Goal: Find specific page/section: Find specific page/section

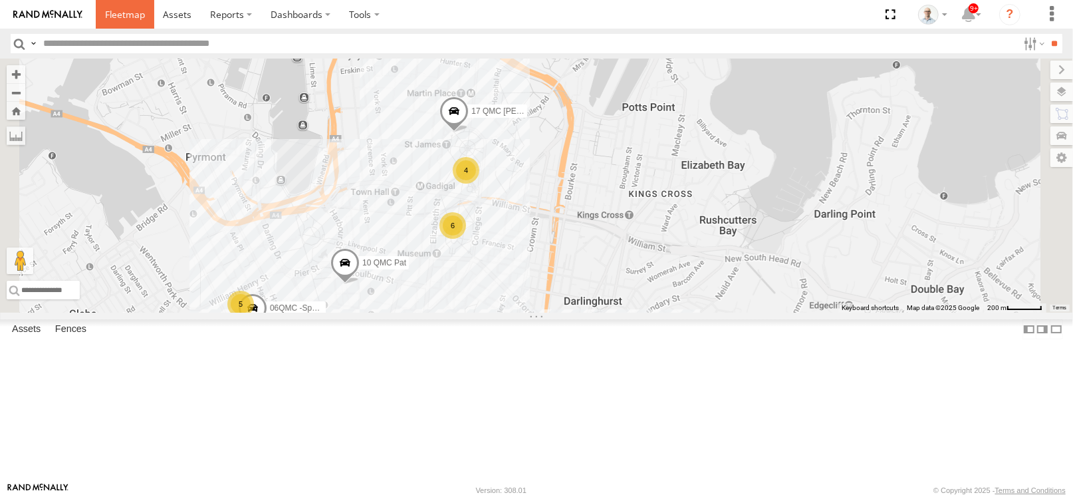
click at [128, 5] on link at bounding box center [125, 14] width 59 height 29
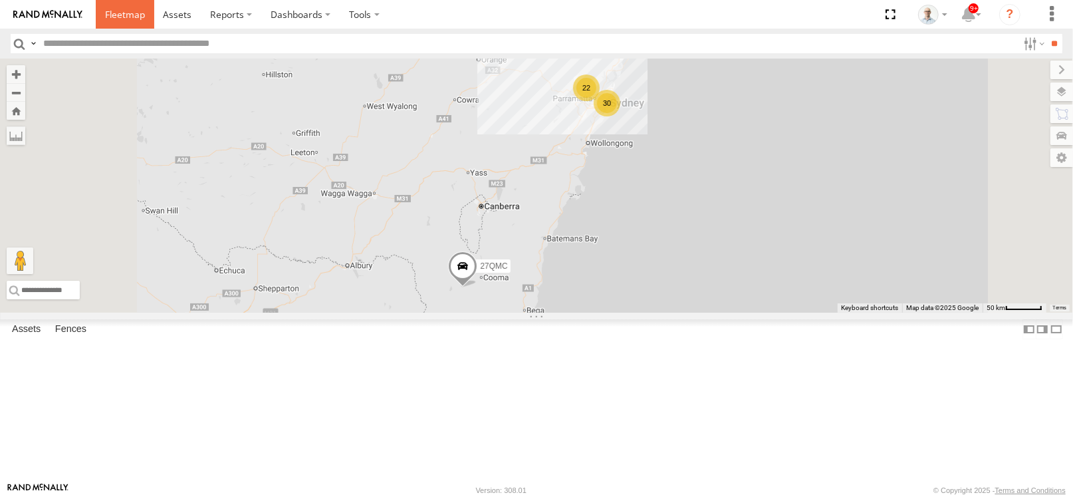
click at [133, 25] on link at bounding box center [125, 14] width 59 height 29
click at [600, 101] on div "22" at bounding box center [586, 87] width 27 height 27
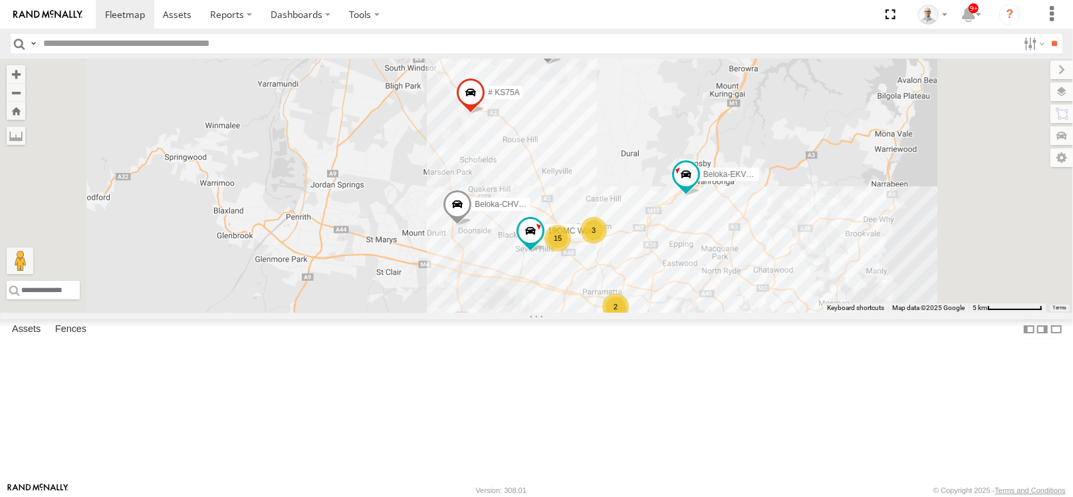
click at [571, 251] on div "15" at bounding box center [558, 238] width 27 height 27
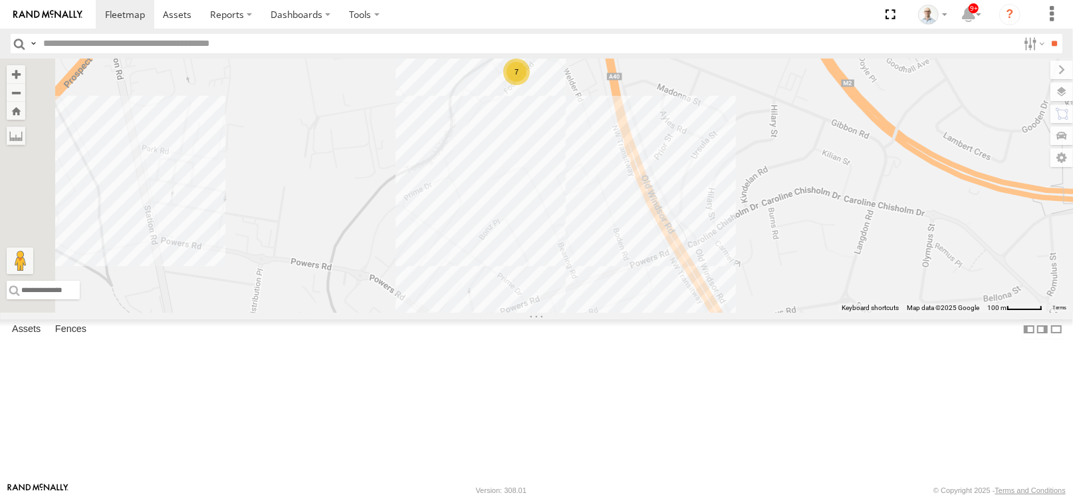
click at [572, 342] on div "7" at bounding box center [558, 329] width 27 height 27
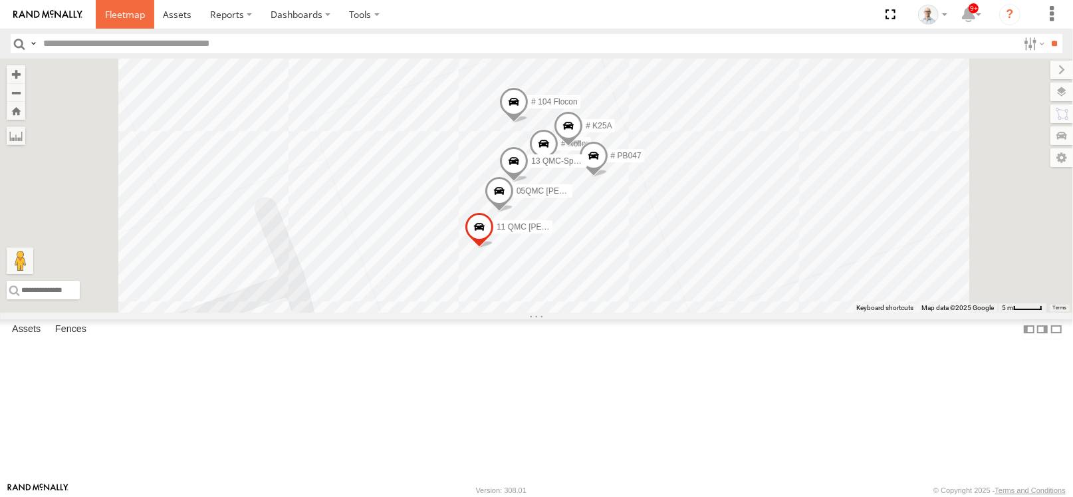
click at [126, 7] on link at bounding box center [125, 14] width 59 height 29
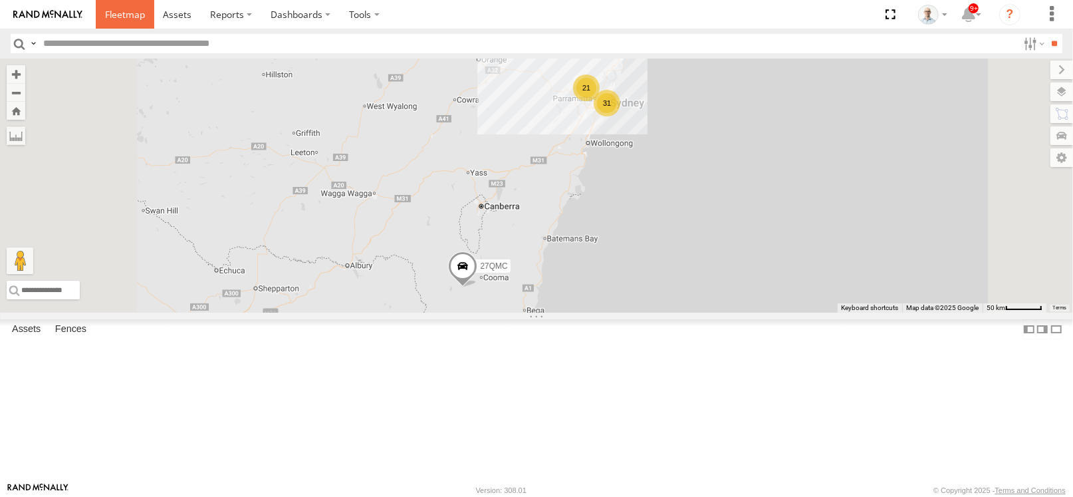
click at [114, 16] on span at bounding box center [125, 14] width 40 height 13
click at [600, 101] on div "21" at bounding box center [586, 87] width 27 height 27
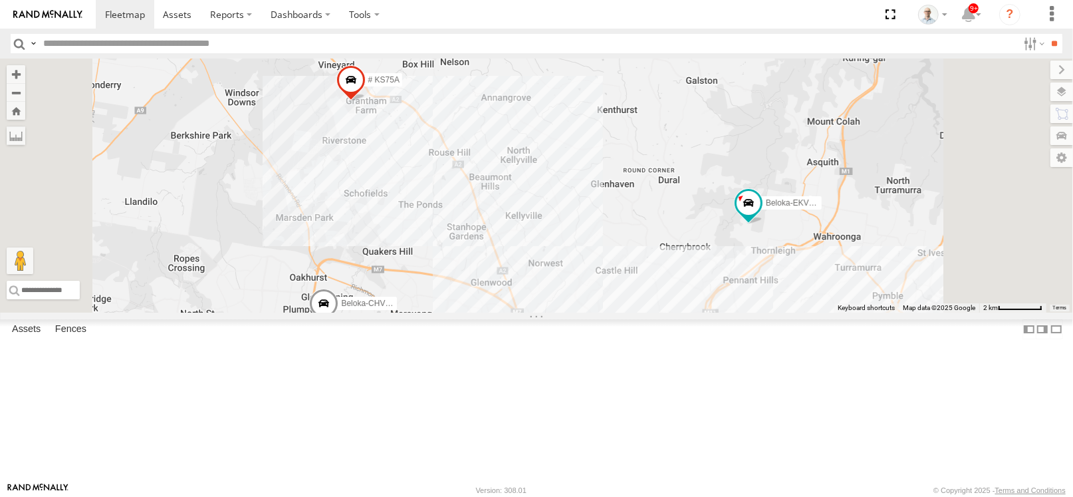
click at [539, 364] on div "15" at bounding box center [526, 350] width 27 height 27
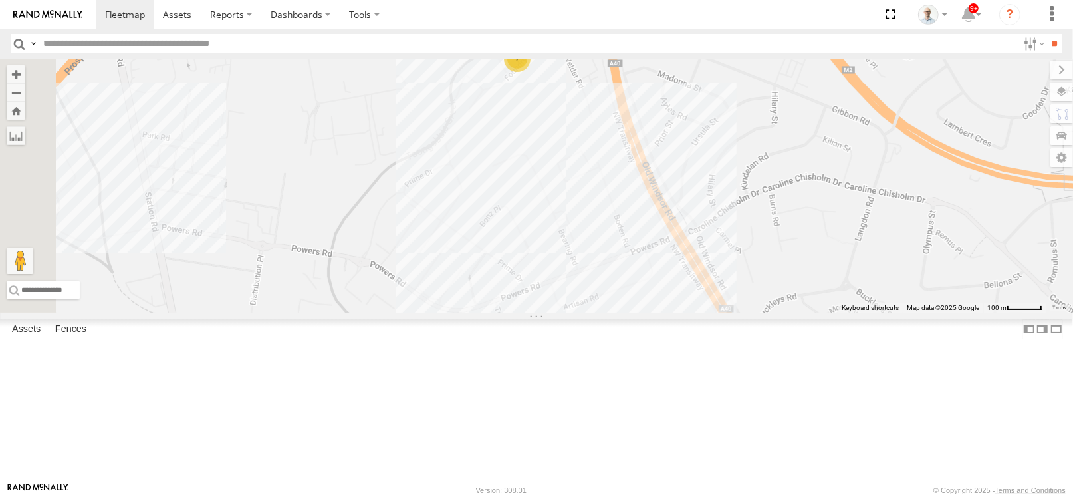
click at [565, 341] on div "8" at bounding box center [552, 327] width 27 height 27
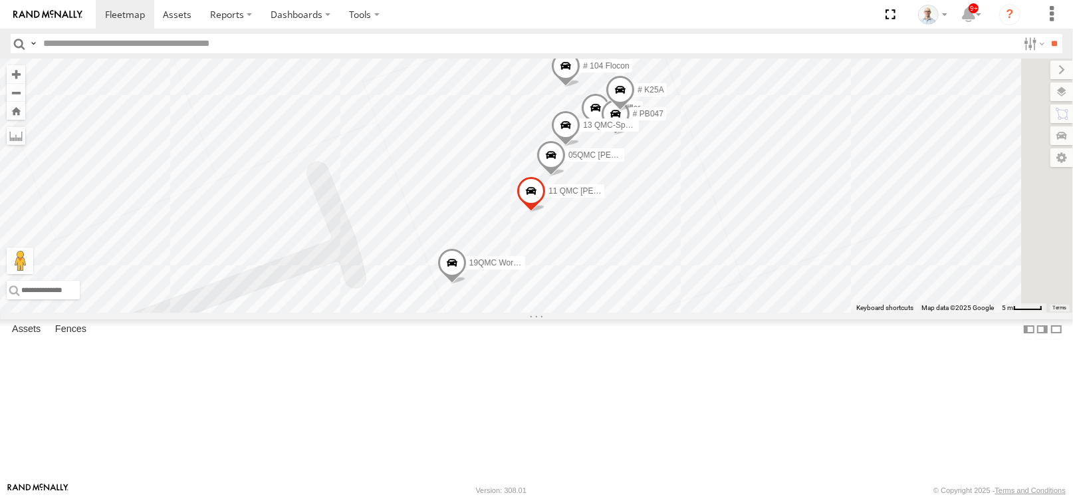
click at [467, 284] on span at bounding box center [451, 266] width 29 height 36
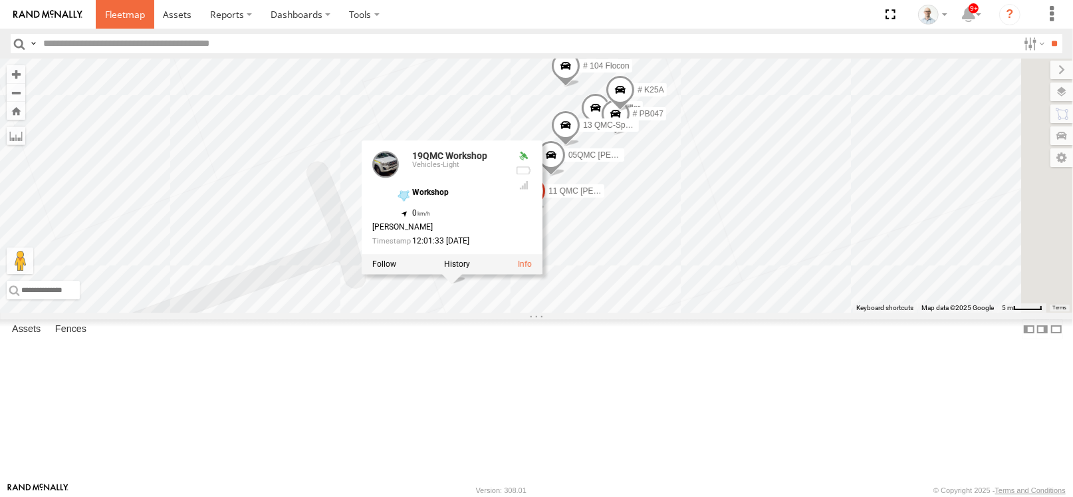
click at [137, 14] on span at bounding box center [125, 14] width 40 height 13
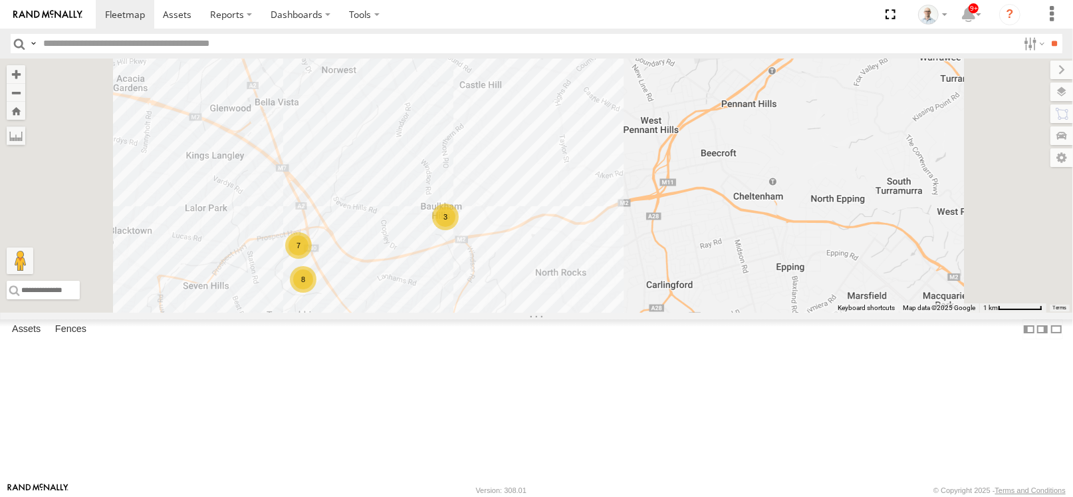
drag, startPoint x: 553, startPoint y: 305, endPoint x: 562, endPoint y: 308, distance: 10.5
click at [553, 305] on div "# KS75A Beloka-EKV93V Beloka-CHV61N QMC Mercedes # 106 Tri 3T 7 8 3" at bounding box center [536, 186] width 1073 height 254
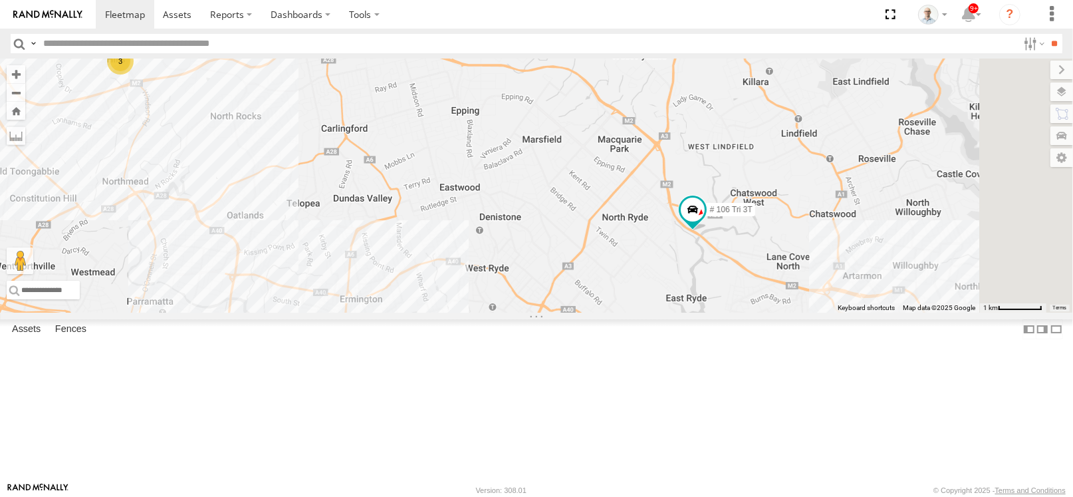
drag, startPoint x: 639, startPoint y: 273, endPoint x: 603, endPoint y: 241, distance: 48.0
click at [602, 237] on div "# KS75A Beloka-EKV93V Beloka-CHV61N QMC Mercedes # 106 Tri 3T 7 8 3" at bounding box center [536, 186] width 1073 height 254
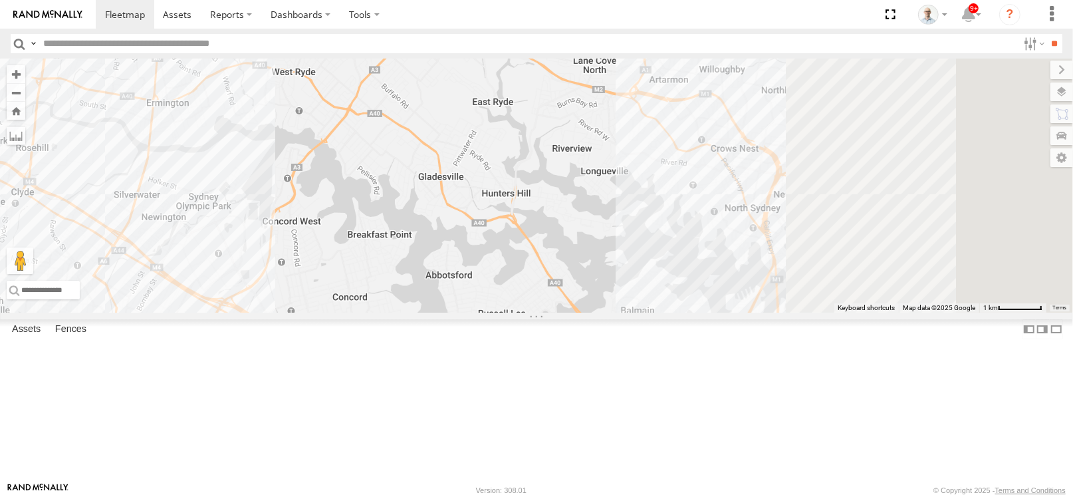
drag, startPoint x: 659, startPoint y: 222, endPoint x: 683, endPoint y: 257, distance: 43.0
click at [654, 220] on div "# KS75A Beloka-EKV93V Beloka-CHV61N QMC Mercedes # 106 Tri 3T 7 8 3" at bounding box center [536, 186] width 1073 height 254
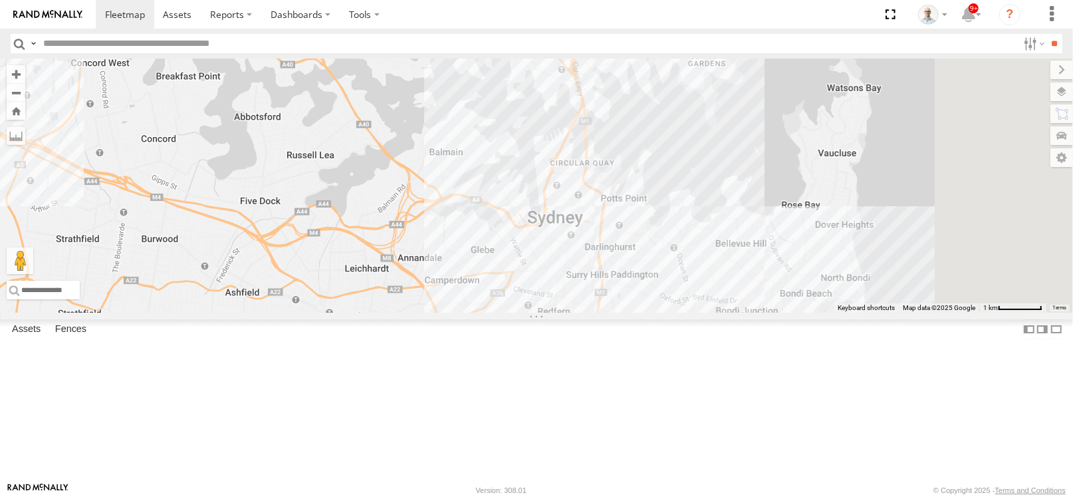
drag, startPoint x: 727, startPoint y: 231, endPoint x: 716, endPoint y: 220, distance: 16.0
click at [716, 219] on div "# KS75A Beloka-EKV93V Beloka-CHV61N QMC Mercedes # 106 Tri 3T 7 8 3" at bounding box center [536, 186] width 1073 height 254
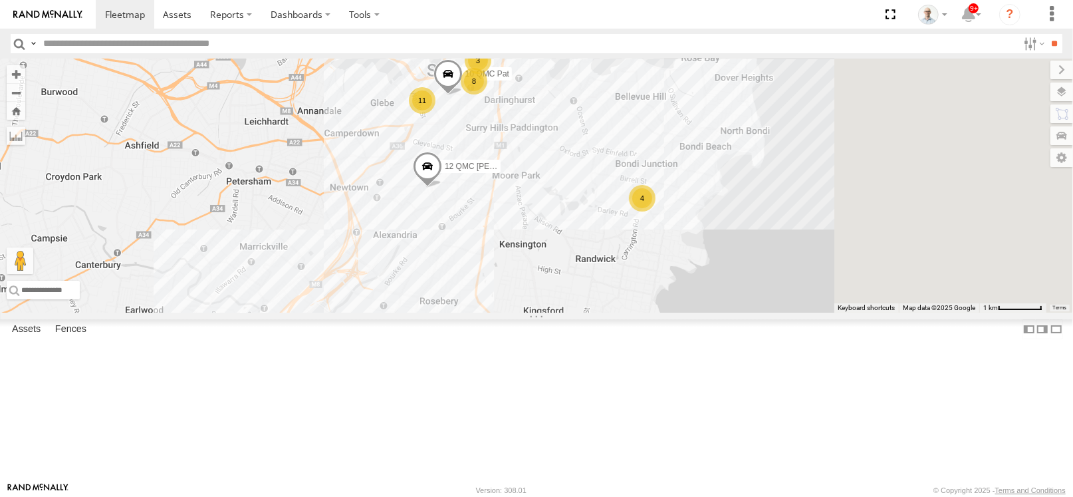
drag, startPoint x: 690, startPoint y: 287, endPoint x: 644, endPoint y: 213, distance: 86.7
click at [644, 213] on div "# KS75A Beloka-EKV93V Beloka-CHV61N QMC Mercedes # 106 Tri 3T 7 8 3 8 11 10 QMC…" at bounding box center [536, 186] width 1073 height 254
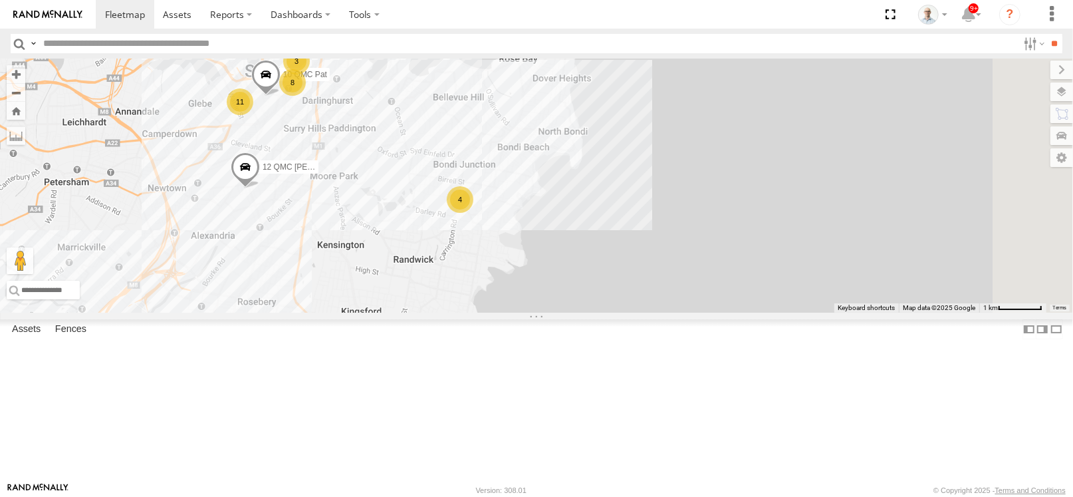
drag, startPoint x: 697, startPoint y: 159, endPoint x: 546, endPoint y: 223, distance: 164.1
click at [546, 223] on div "# KS75A Beloka-EKV93V Beloka-CHV61N QMC Mercedes # 106 Tri 3T 7 8 3 8 11 10 QMC…" at bounding box center [536, 186] width 1073 height 254
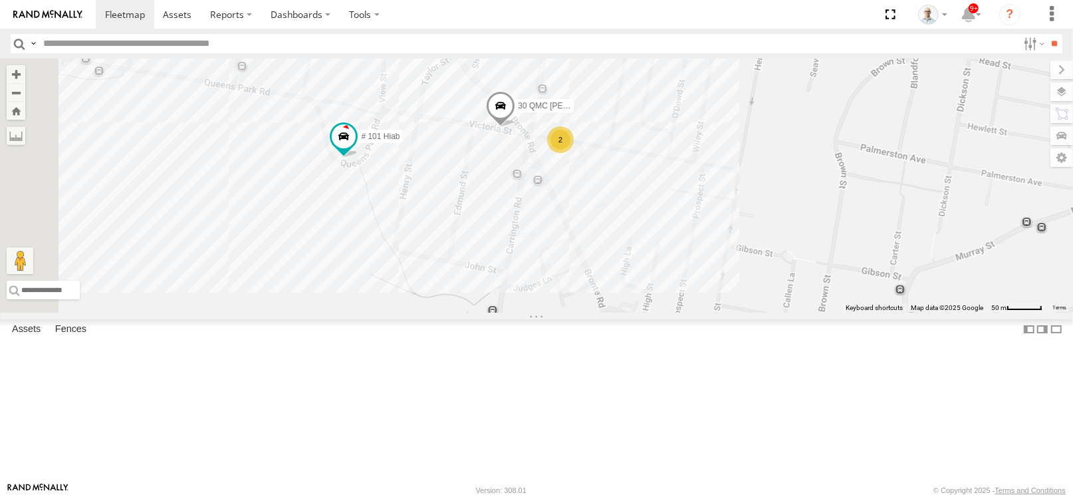
drag, startPoint x: 586, startPoint y: 308, endPoint x: 594, endPoint y: 336, distance: 28.9
click at [594, 312] on div "# KS75A Beloka-EKV93V Beloka-CHV61N QMC Mercedes # 106 Tri 3T 10 QMC Pat 12 QMC…" at bounding box center [536, 186] width 1073 height 254
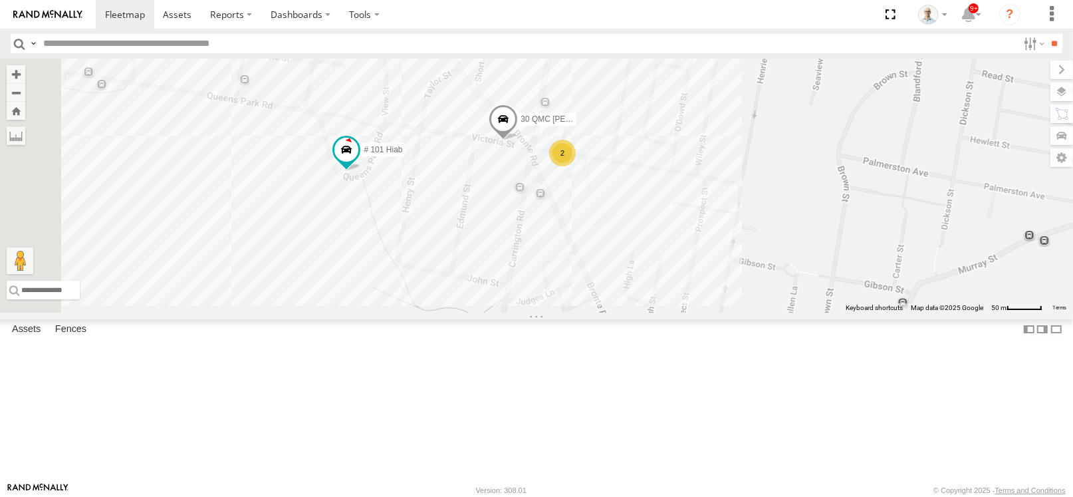
click at [576, 166] on div "2" at bounding box center [562, 153] width 27 height 27
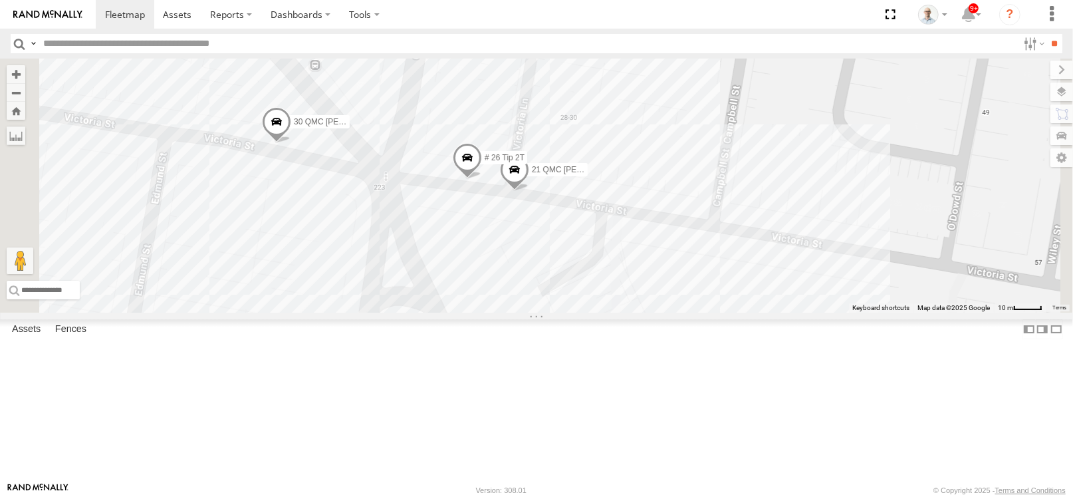
click at [529, 191] on span at bounding box center [514, 174] width 29 height 36
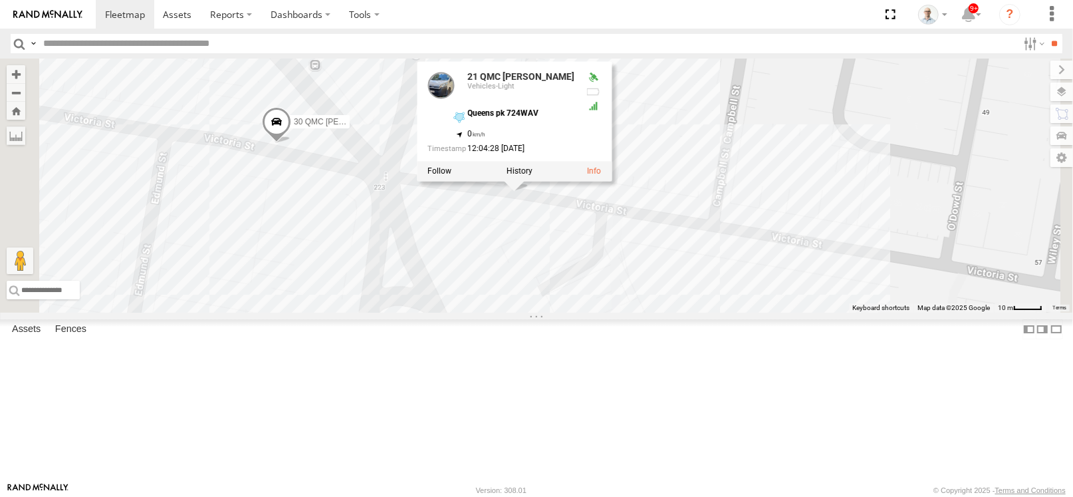
click at [814, 164] on div "# KS75A Beloka-EKV93V Beloka-CHV61N QMC Mercedes # 106 Tri 3T 10 QMC Pat 12 QMC…" at bounding box center [536, 186] width 1073 height 254
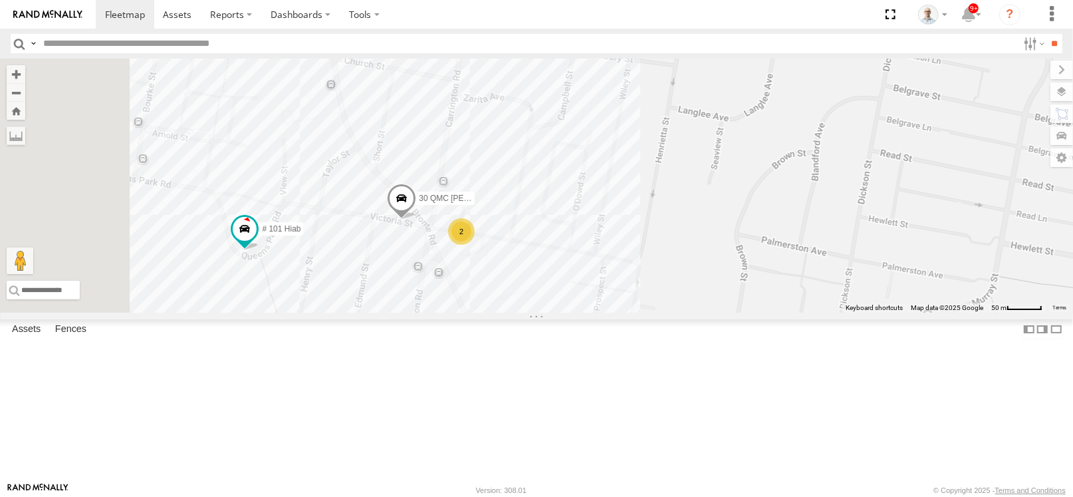
drag, startPoint x: 455, startPoint y: 357, endPoint x: 566, endPoint y: 338, distance: 113.2
click at [566, 312] on div "# KS75A Beloka-EKV93V Beloka-CHV61N QMC Mercedes # 106 Tri 3T 10 QMC Pat 12 QMC…" at bounding box center [536, 186] width 1073 height 254
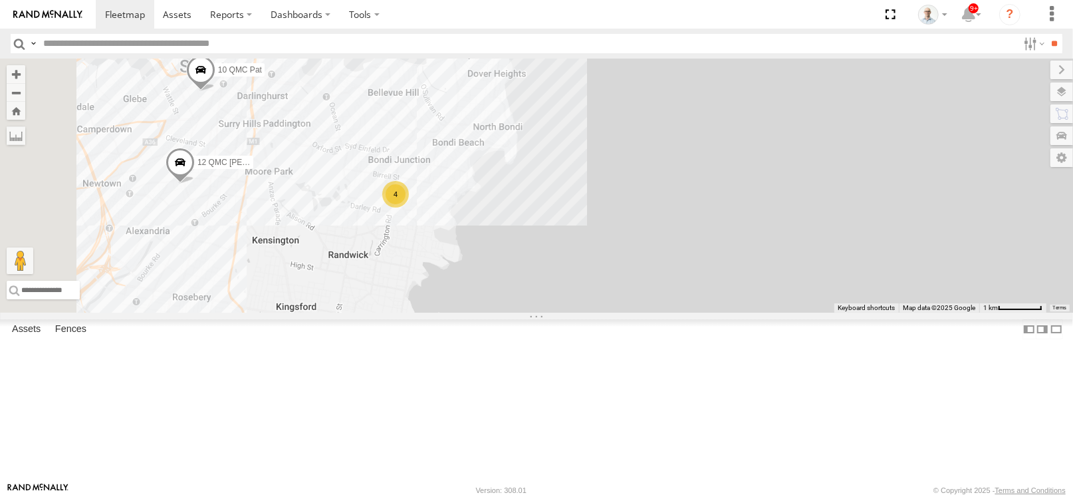
drag, startPoint x: 505, startPoint y: 348, endPoint x: 581, endPoint y: 283, distance: 99.5
click at [578, 287] on div "# KS75A Beloka-EKV93V Beloka-CHV61N QMC Mercedes # 106 Tri 3T 10 QMC Pat 12 QMC…" at bounding box center [536, 186] width 1073 height 254
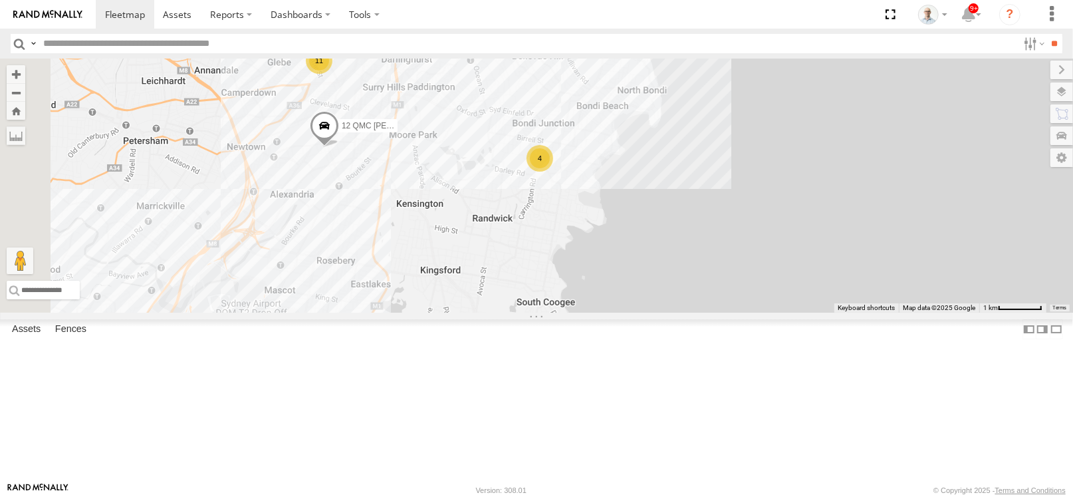
drag, startPoint x: 492, startPoint y: 293, endPoint x: 574, endPoint y: 349, distance: 99.4
click at [574, 312] on div "# KS75A Beloka-EKV93V Beloka-CHV61N QMC Mercedes # 106 Tri 3T 10 QMC Pat 12 QMC…" at bounding box center [536, 186] width 1073 height 254
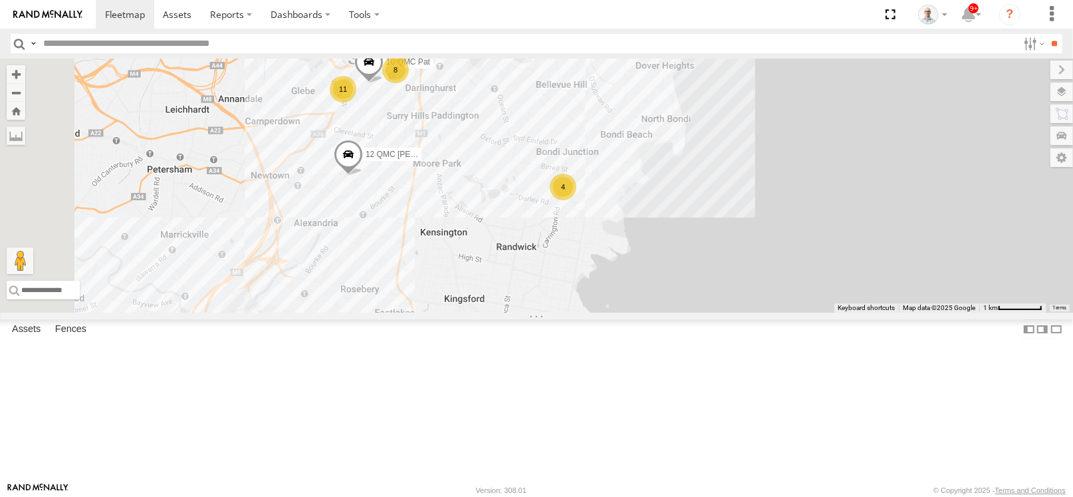
click at [622, 312] on div "# KS75A Beloka-EKV93V Beloka-CHV61N QMC Mercedes # 106 Tri 3T 10 QMC Pat 12 QMC…" at bounding box center [536, 186] width 1073 height 254
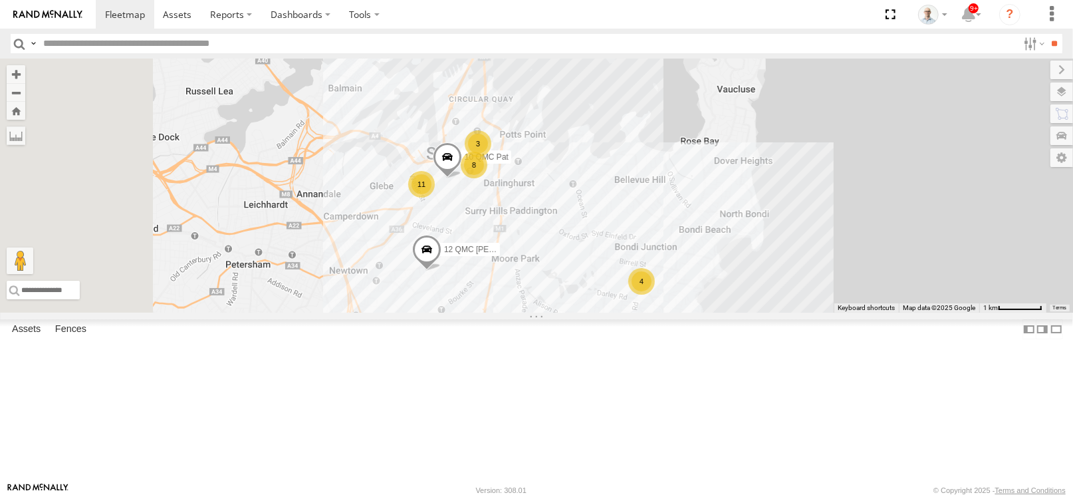
drag, startPoint x: 563, startPoint y: 259, endPoint x: 605, endPoint y: 318, distance: 72.5
click at [605, 312] on div "# KS75A Beloka-EKV93V Beloka-CHV61N QMC Mercedes # 106 Tri 3T 10 QMC Pat 12 QMC…" at bounding box center [536, 186] width 1073 height 254
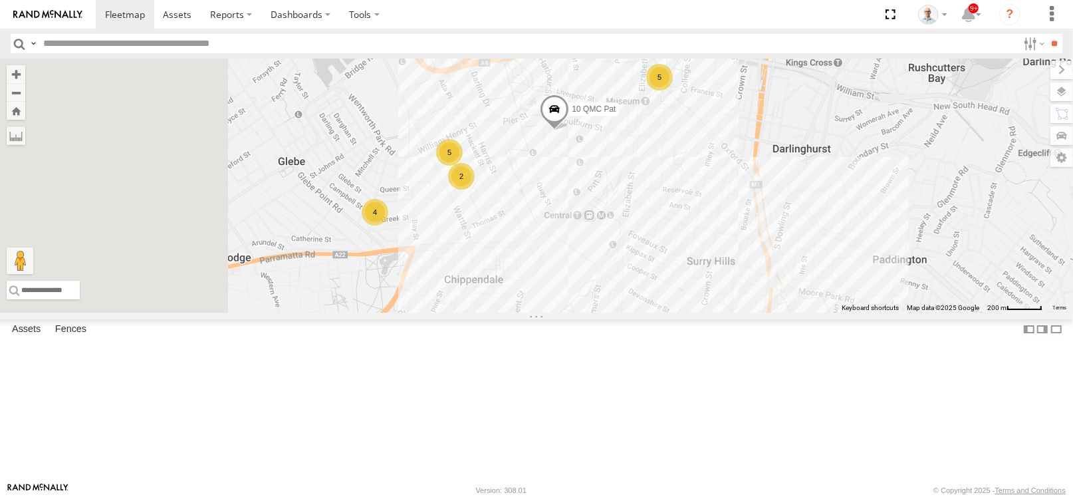
drag, startPoint x: 605, startPoint y: 290, endPoint x: 658, endPoint y: 278, distance: 53.9
click at [658, 278] on div "# KS75A Beloka-EKV93V Beloka-CHV61N QMC Mercedes # 106 Tri 3T 10 QMC Pat 12 QMC…" at bounding box center [536, 186] width 1073 height 254
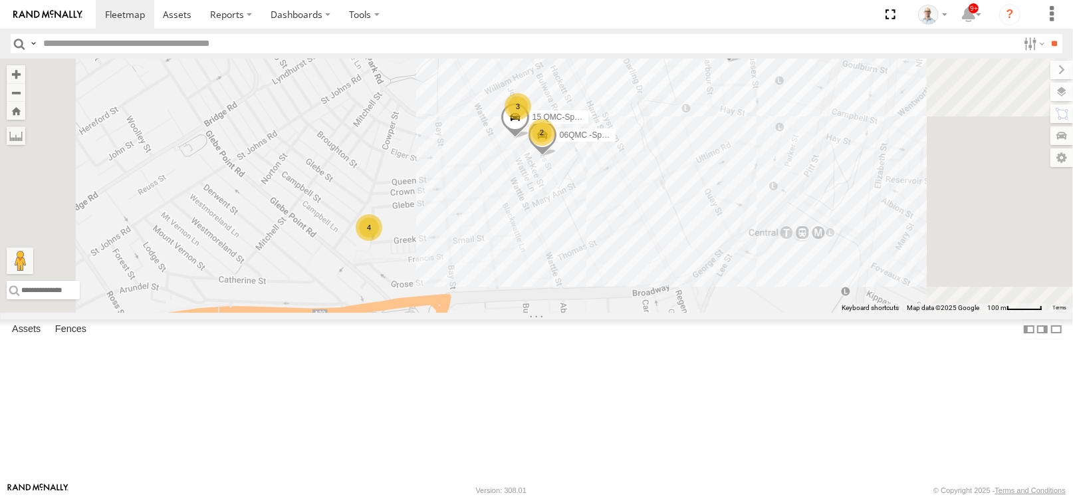
click at [382, 241] on div "4" at bounding box center [369, 227] width 27 height 27
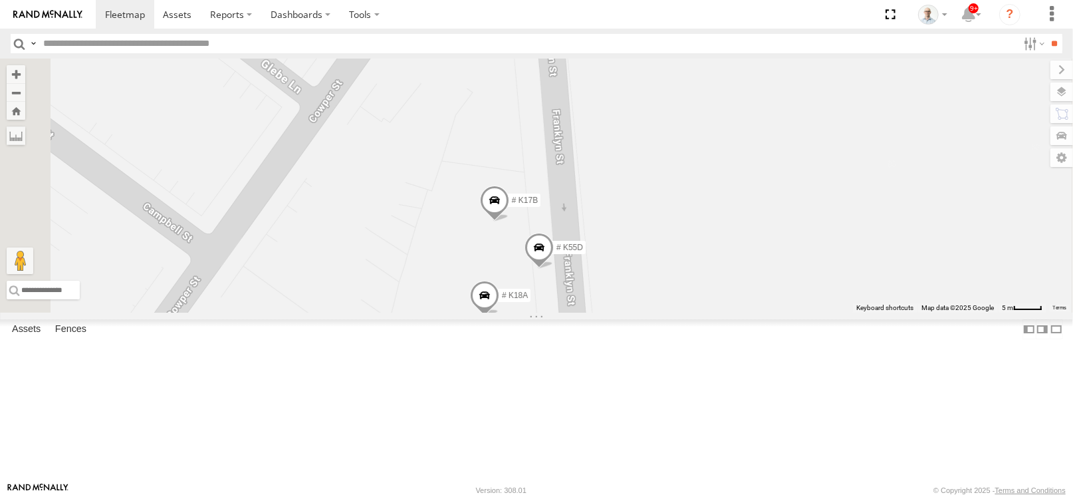
click at [600, 45] on span at bounding box center [588, 33] width 24 height 24
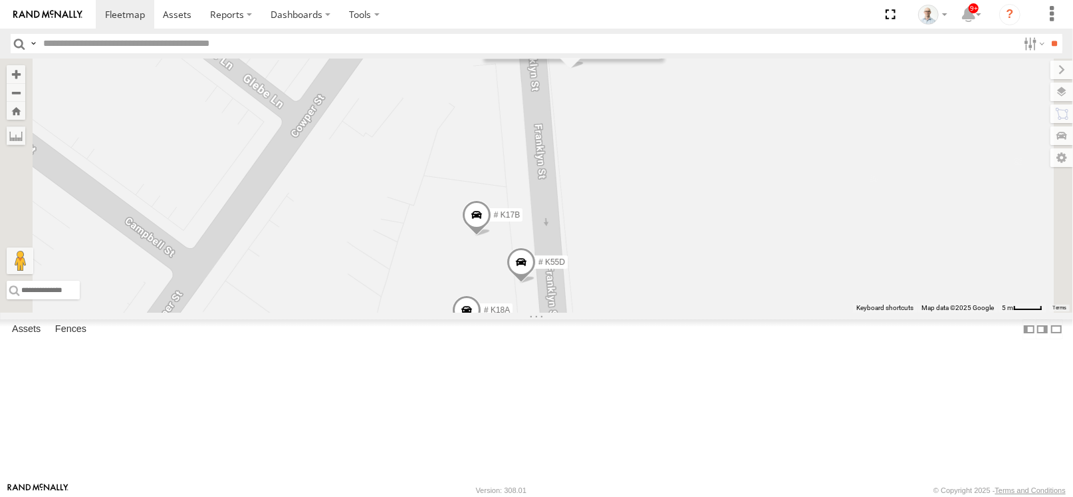
drag, startPoint x: 702, startPoint y: 186, endPoint x: 664, endPoint y: 225, distance: 54.5
click at [658, 221] on div "# KS75A Beloka-EKV93V Beloka-CHV61N QMC Mercedes # 106 Tri 3T 10 QMC Pat 12 QMC…" at bounding box center [536, 186] width 1073 height 254
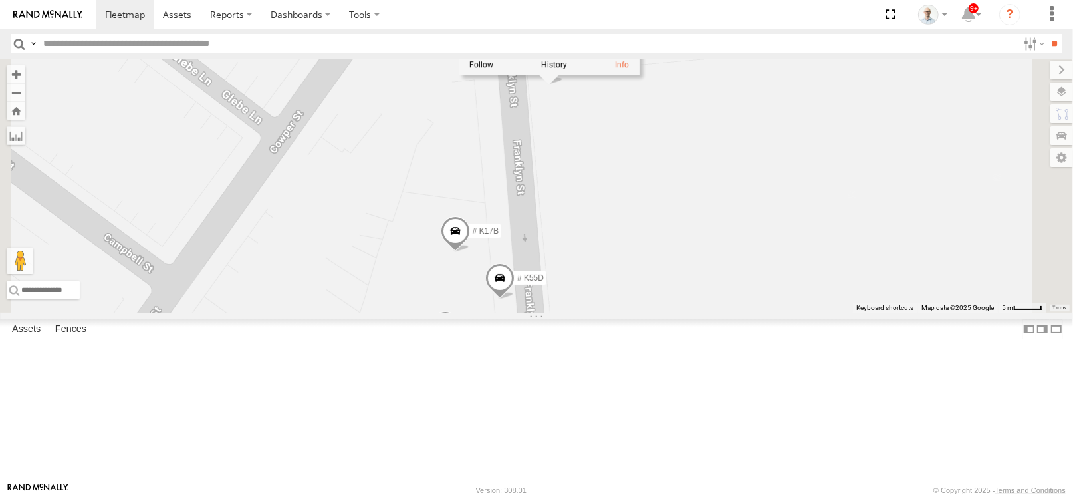
click at [695, 235] on div "# KS75A Beloka-EKV93V Beloka-CHV61N QMC Mercedes # 106 Tri 3T 10 QMC Pat 12 QMC…" at bounding box center [536, 186] width 1073 height 254
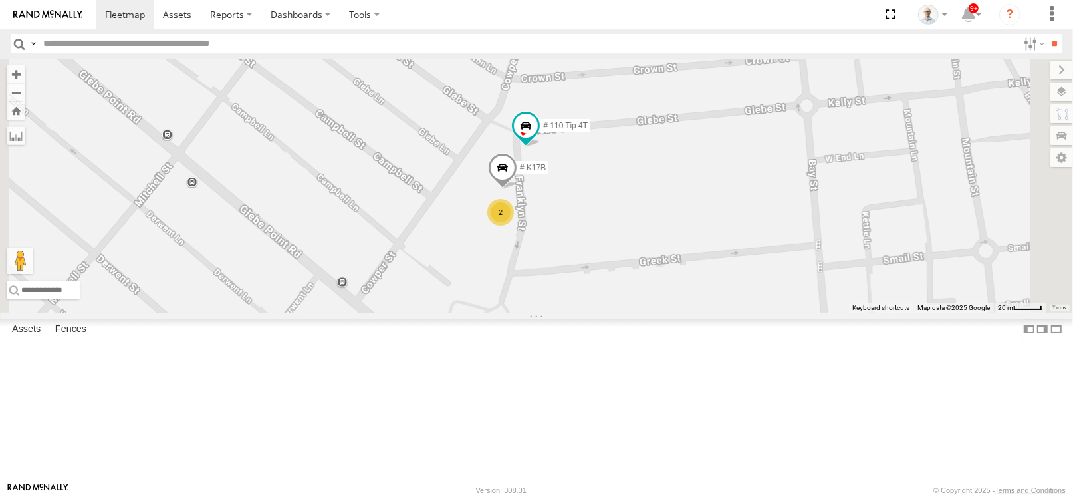
drag, startPoint x: 805, startPoint y: 220, endPoint x: 672, endPoint y: 253, distance: 137.6
click at [672, 253] on div "# KS75A Beloka-EKV93V Beloka-CHV61N QMC Mercedes # 106 Tri 3T 10 QMC Pat 12 QMC…" at bounding box center [536, 186] width 1073 height 254
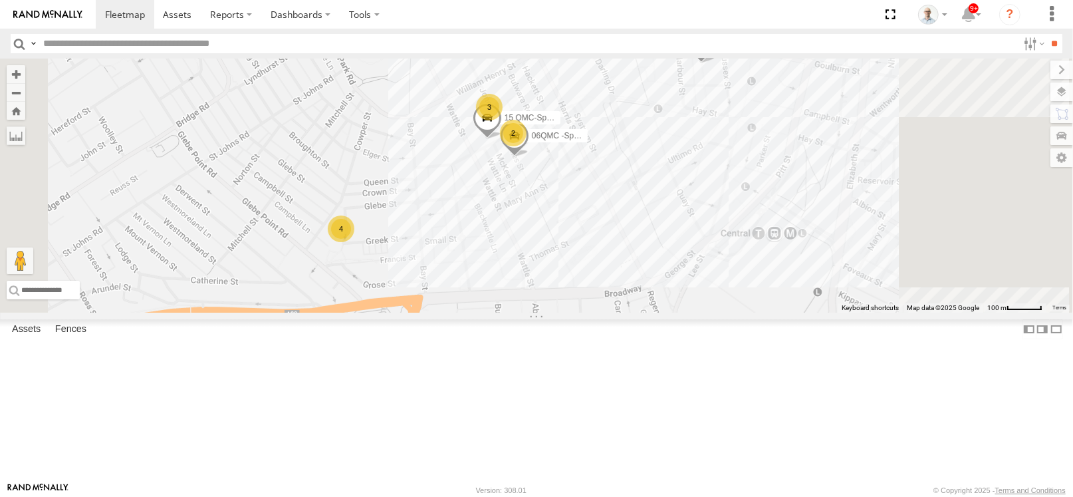
drag, startPoint x: 739, startPoint y: 232, endPoint x: 619, endPoint y: 269, distance: 125.3
click at [619, 269] on div "# KS75A Beloka-EKV93V Beloka-CHV61N QMC Mercedes # 106 Tri 3T 10 QMC Pat 12 QMC…" at bounding box center [536, 186] width 1073 height 254
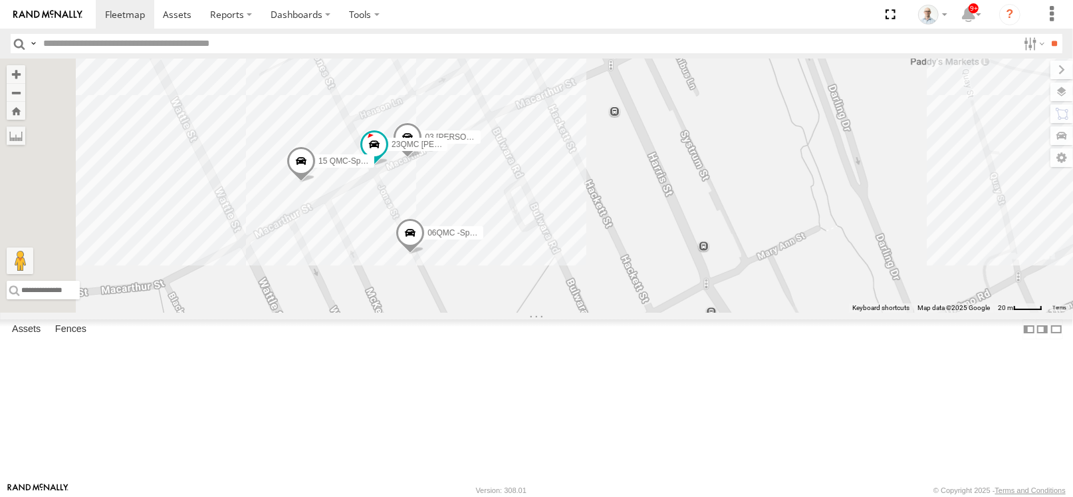
drag, startPoint x: 679, startPoint y: 254, endPoint x: 697, endPoint y: 251, distance: 17.5
click at [697, 251] on div "# KS75A Beloka-EKV93V Beloka-CHV61N QMC Mercedes # 106 Tri 3T 10 QMC Pat 12 QMC…" at bounding box center [536, 186] width 1073 height 254
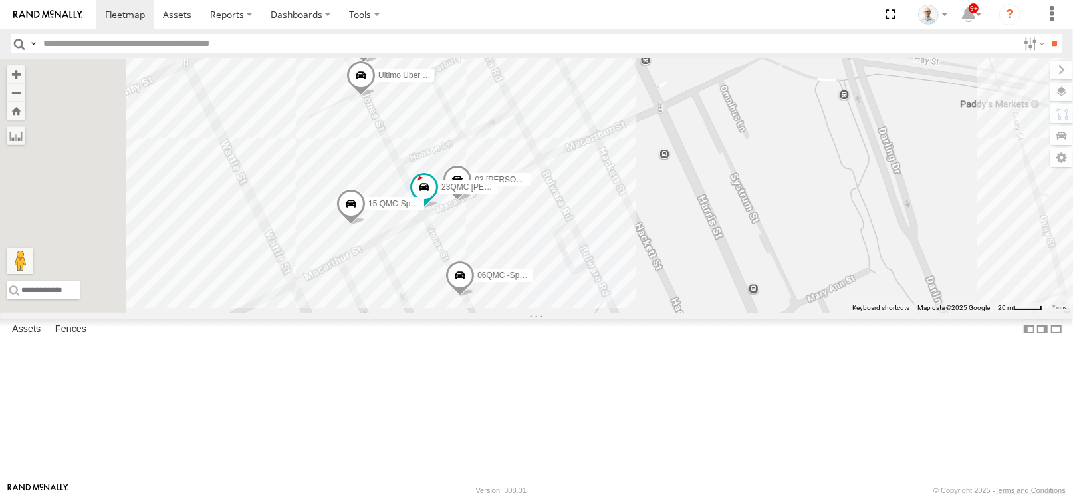
drag, startPoint x: 720, startPoint y: 136, endPoint x: 756, endPoint y: 187, distance: 63.1
click at [756, 187] on div "# KS75A Beloka-EKV93V Beloka-CHV61N QMC Mercedes # 106 Tri 3T 10 QMC Pat 12 QMC…" at bounding box center [536, 186] width 1073 height 254
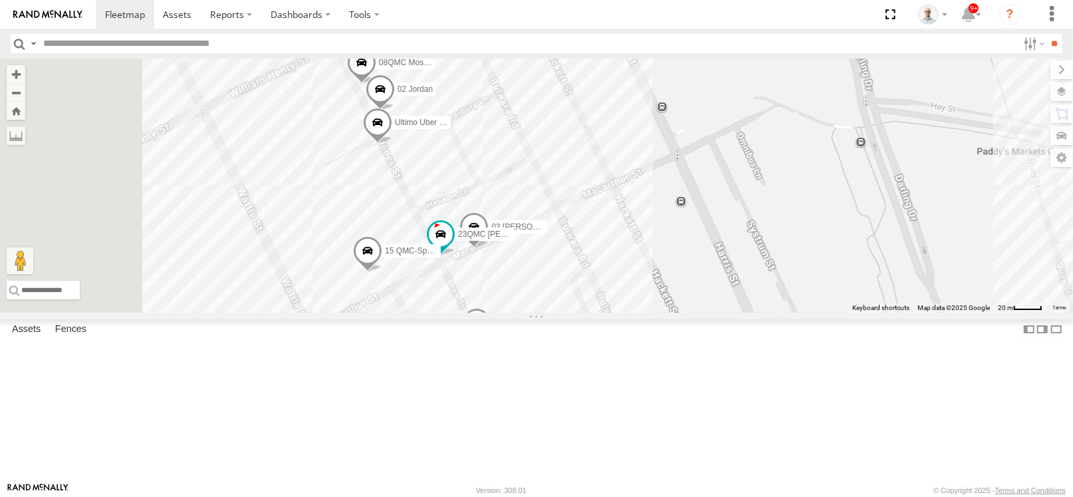
drag, startPoint x: 723, startPoint y: 168, endPoint x: 739, endPoint y: 213, distance: 48.6
click at [739, 213] on div "# KS75A Beloka-EKV93V Beloka-CHV61N QMC Mercedes # 106 Tri 3T 10 QMC Pat 12 QMC…" at bounding box center [536, 186] width 1073 height 254
click at [453, 247] on span at bounding box center [441, 235] width 24 height 24
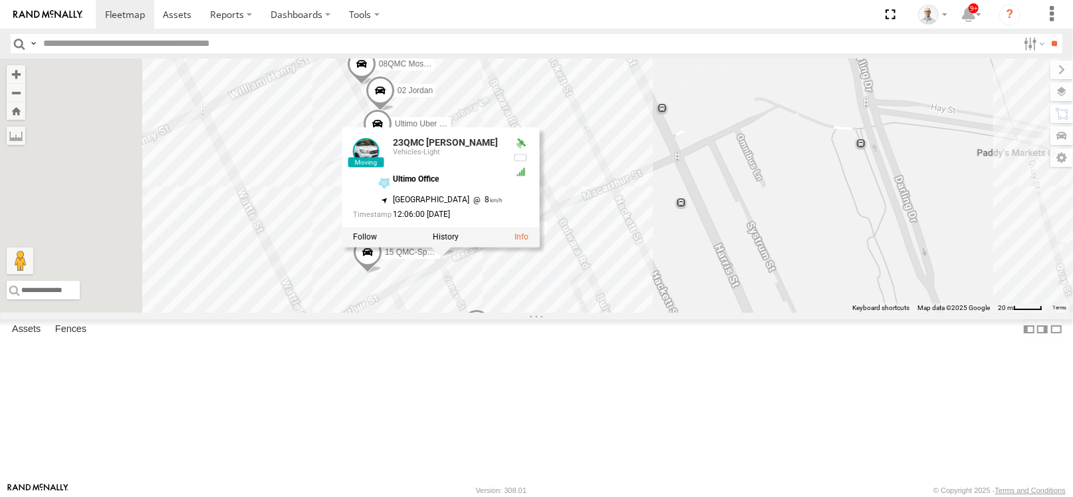
click at [763, 194] on div "# KS75A Beloka-EKV93V Beloka-CHV61N QMC Mercedes # 106 Tri 3T 10 QMC Pat 12 QMC…" at bounding box center [536, 186] width 1073 height 254
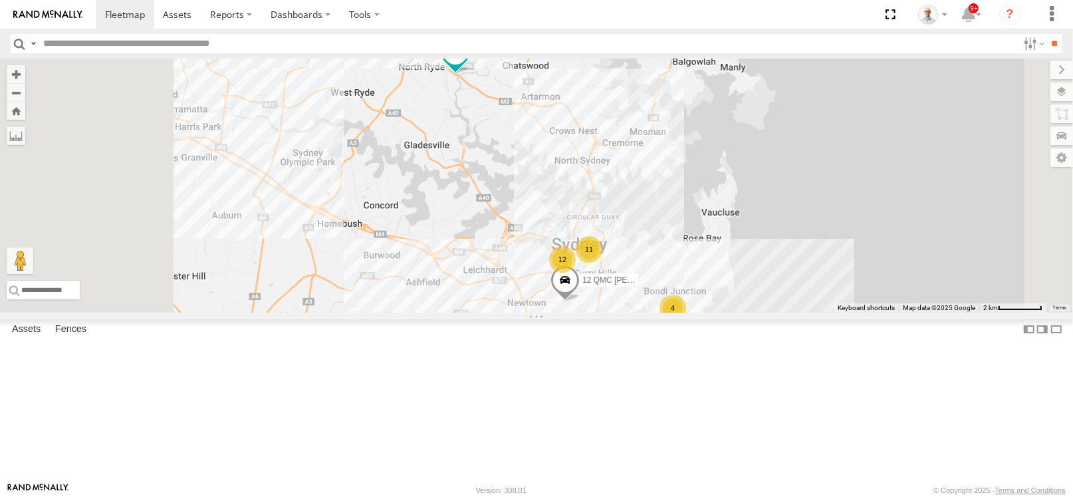
drag, startPoint x: 479, startPoint y: 217, endPoint x: 658, endPoint y: 304, distance: 198.3
click at [658, 304] on div "# KS75A Beloka-EKV93V Beloka-CHV61N QMC Mercedes # 106 Tri 3T 12 QMC [PERSON_NA…" at bounding box center [536, 186] width 1073 height 254
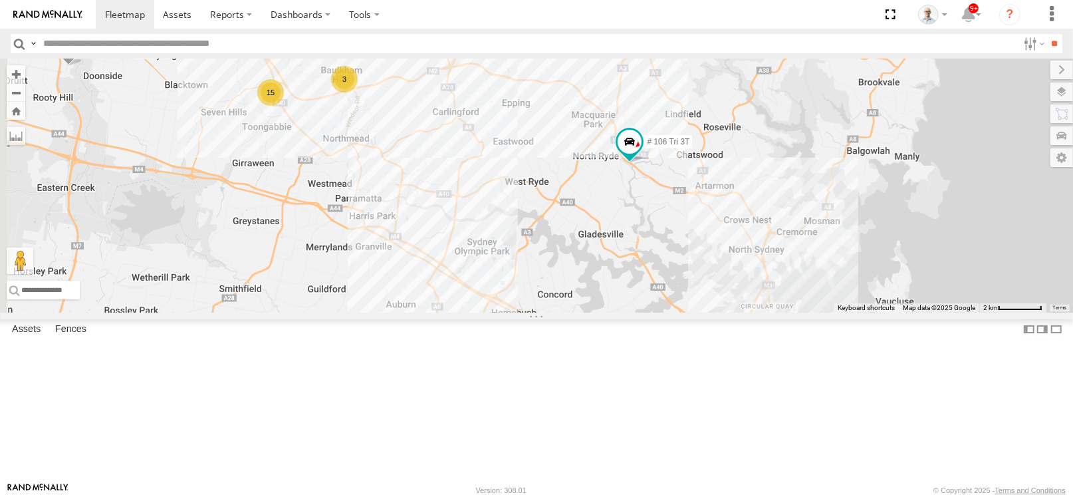
click at [433, 191] on div "# KS75A Beloka-EKV93V Beloka-CHV61N QMC Mercedes # 106 Tri 3T 12 QMC [PERSON_NA…" at bounding box center [536, 186] width 1073 height 254
click at [284, 106] on div "15" at bounding box center [270, 92] width 27 height 27
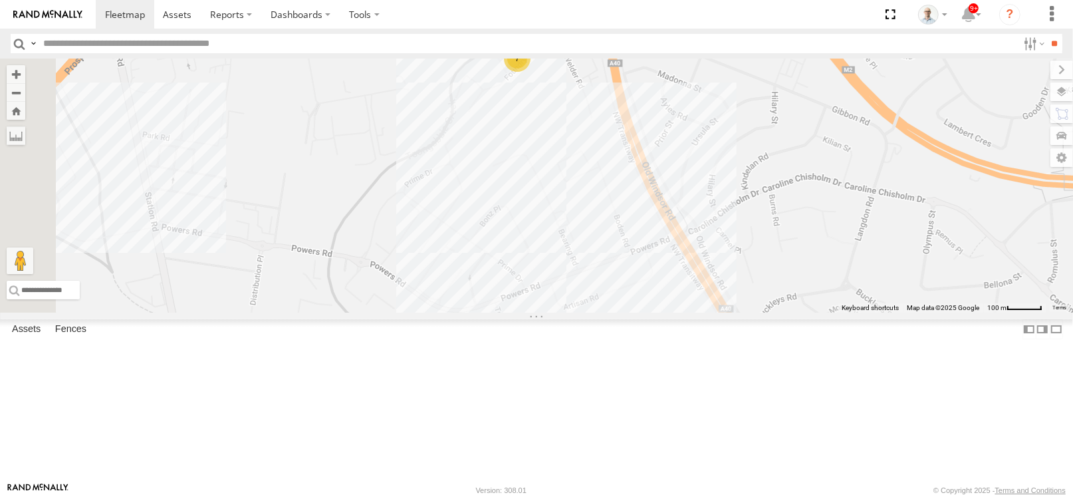
click at [565, 341] on div "8" at bounding box center [552, 327] width 27 height 27
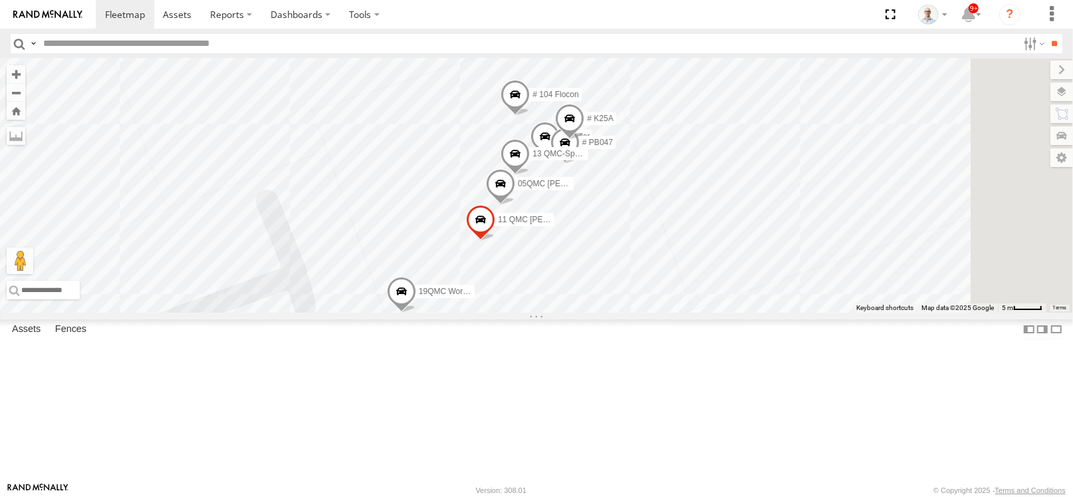
drag, startPoint x: 773, startPoint y: 262, endPoint x: 727, endPoint y: 287, distance: 52.4
click at [727, 287] on div "# KS75A Beloka-EKV93V Beloka-CHV61N QMC Mercedes # 106 Tri 3T 12 QMC [PERSON_NA…" at bounding box center [536, 186] width 1073 height 254
click at [530, 176] on span at bounding box center [515, 158] width 29 height 36
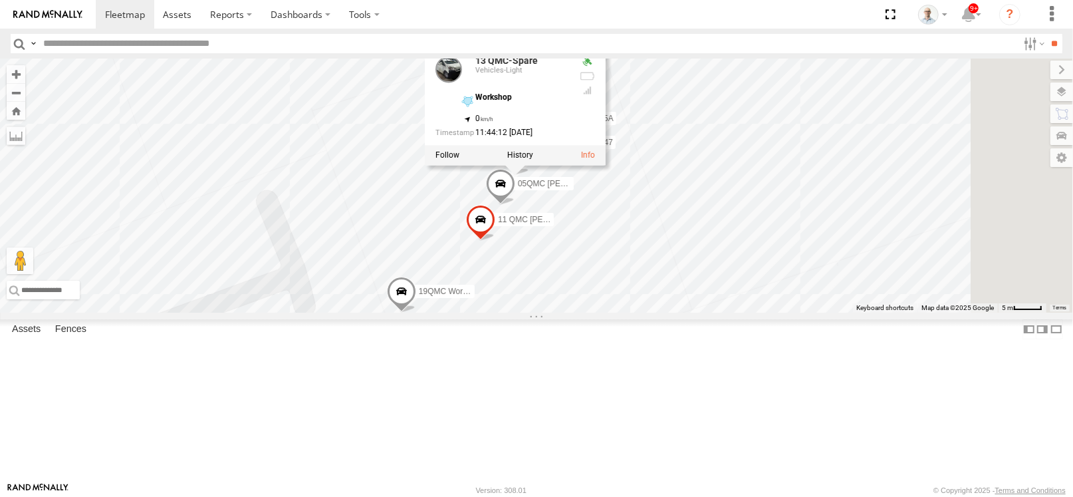
click at [1011, 98] on div "# KS75A Beloka-EKV93V Beloka-CHV61N QMC Mercedes # 106 Tri 3T 12 QMC [PERSON_NA…" at bounding box center [536, 186] width 1073 height 254
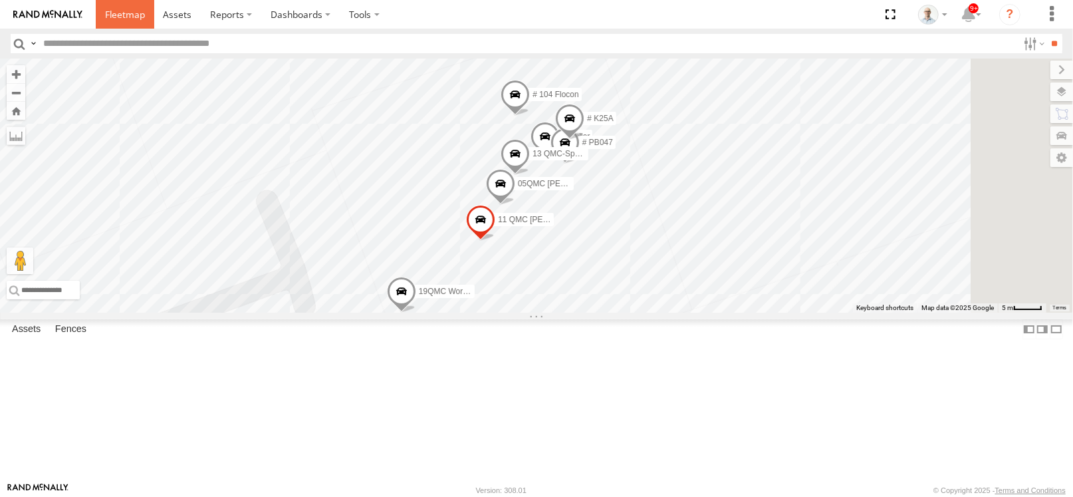
click at [135, 17] on span at bounding box center [125, 14] width 40 height 13
